Goal: Navigation & Orientation: Find specific page/section

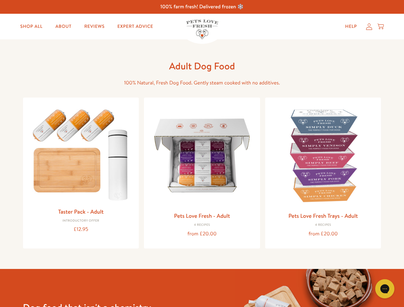
click at [385, 289] on icon "Gorgias live chat" at bounding box center [384, 289] width 6 height 6
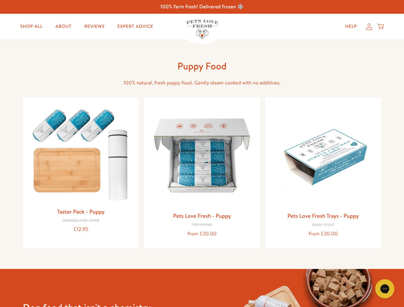
click at [385, 289] on icon "Gorgias live chat" at bounding box center [384, 289] width 6 height 6
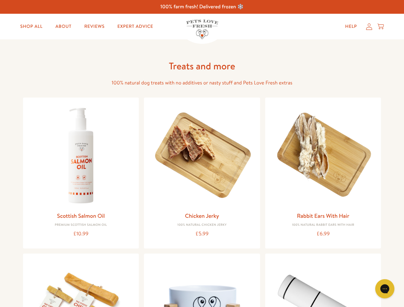
click at [385, 289] on icon "Gorgias live chat" at bounding box center [384, 289] width 6 height 6
